Goal: Consume media (video, audio)

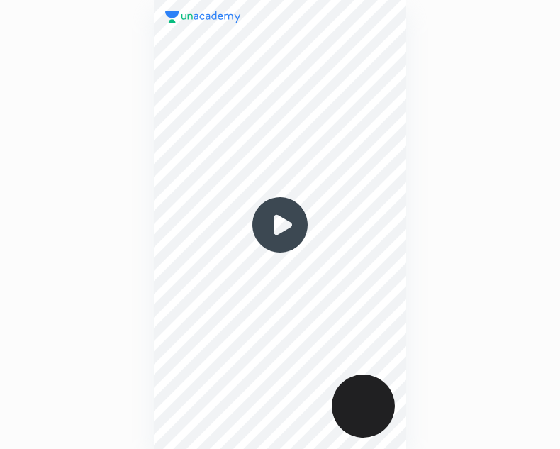
scroll to position [449, 333]
click at [285, 220] on img at bounding box center [280, 225] width 68 height 68
click at [290, 227] on img at bounding box center [280, 225] width 68 height 68
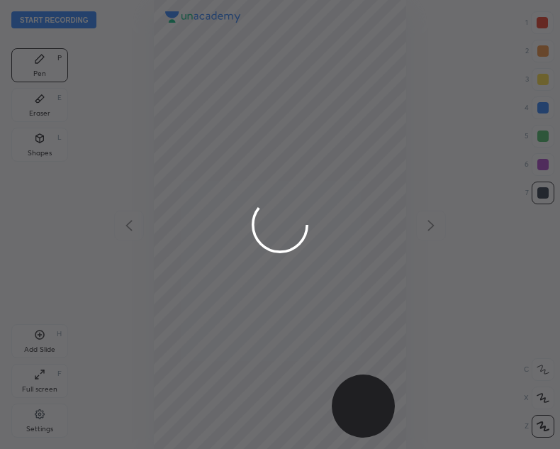
scroll to position [449, 333]
